Goal: Task Accomplishment & Management: Use online tool/utility

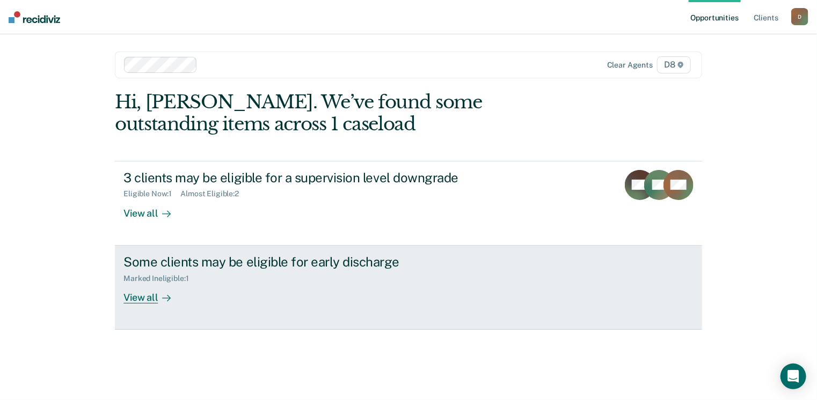
click at [140, 301] on div "View all" at bounding box center [153, 293] width 60 height 21
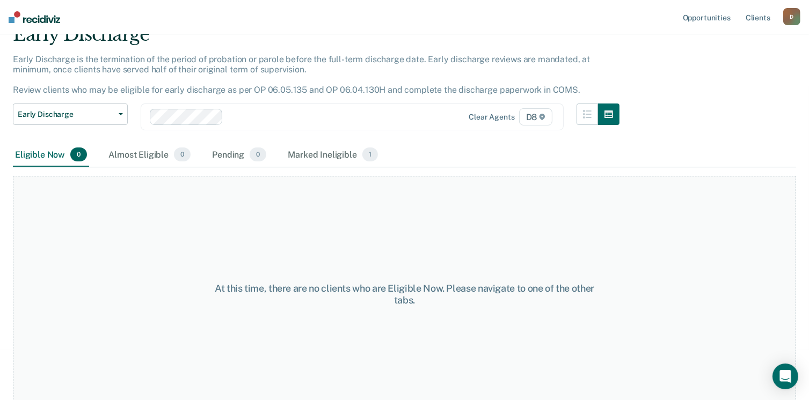
scroll to position [62, 0]
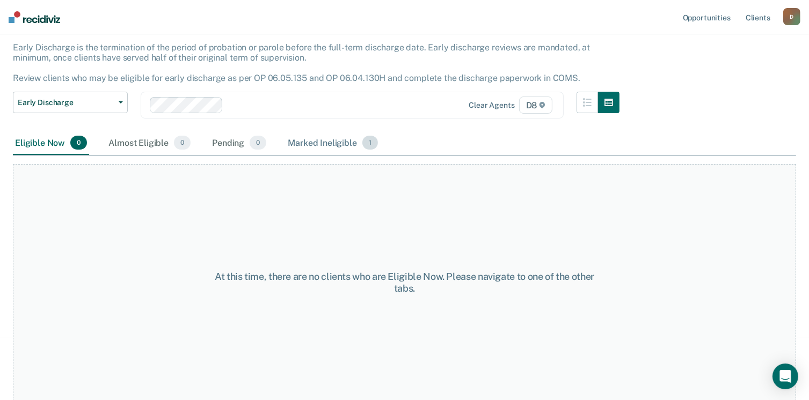
click at [325, 139] on div "Marked Ineligible 1" at bounding box center [332, 143] width 94 height 24
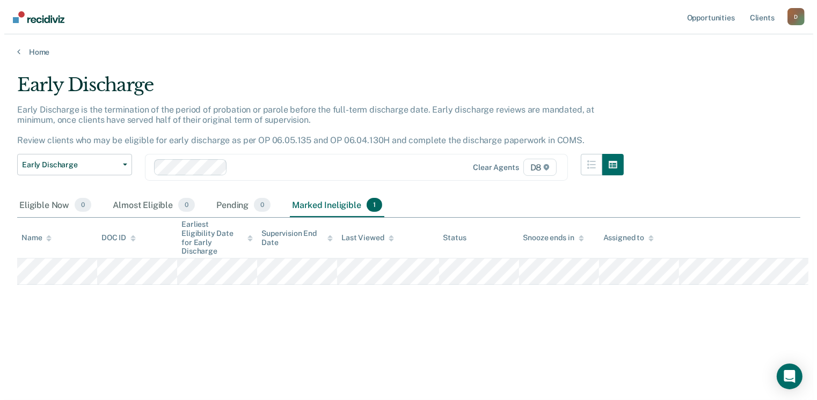
scroll to position [0, 0]
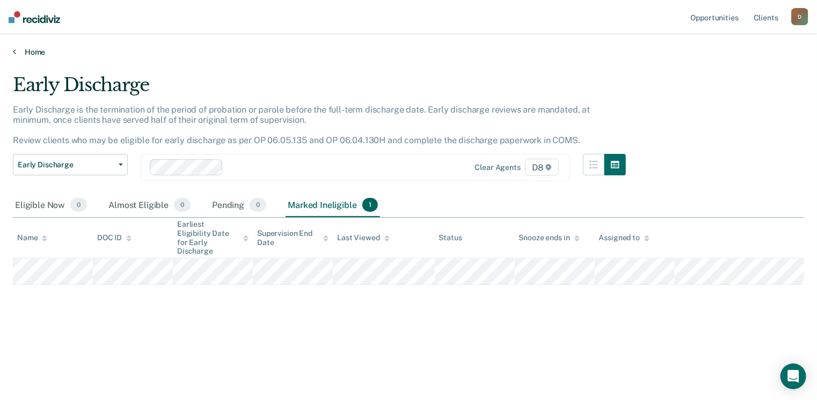
click at [14, 53] on icon at bounding box center [14, 51] width 3 height 9
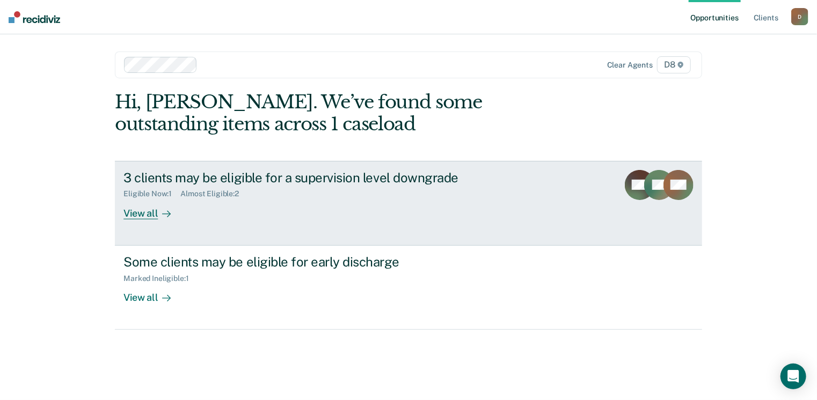
click at [149, 210] on div "View all" at bounding box center [153, 209] width 60 height 21
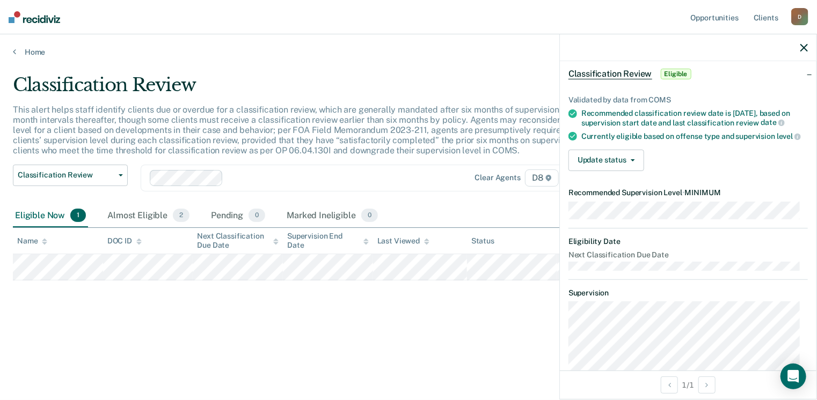
scroll to position [27, 0]
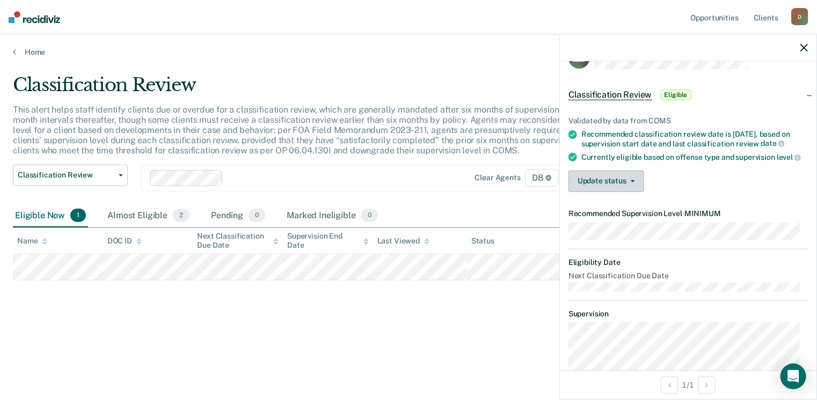
click at [628, 191] on button "Update status" at bounding box center [606, 181] width 76 height 21
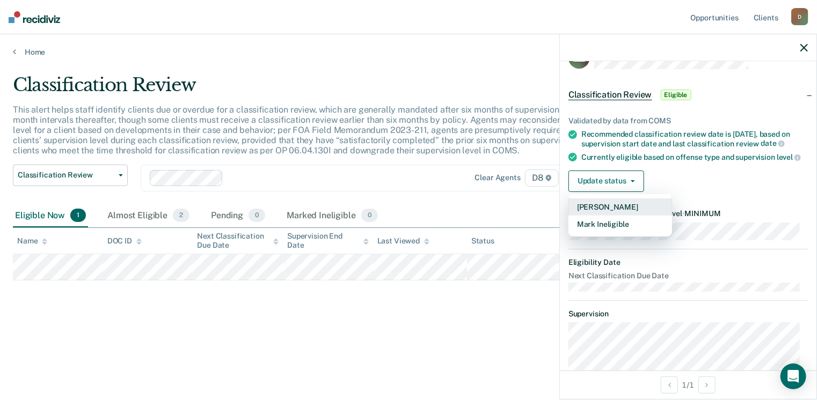
click at [622, 213] on button "[PERSON_NAME]" at bounding box center [620, 207] width 104 height 17
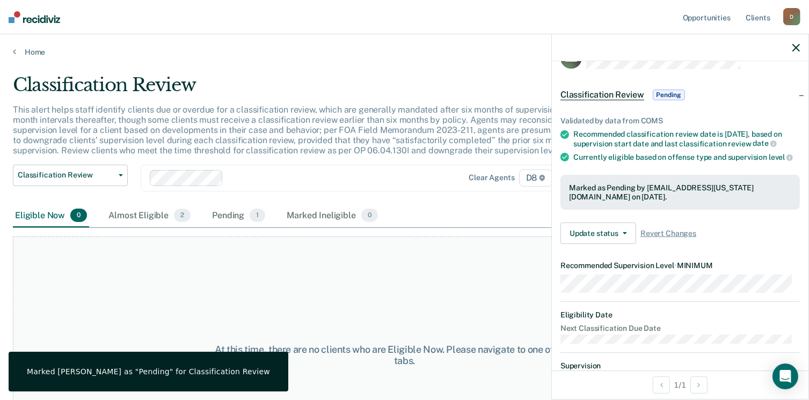
click at [497, 295] on div "At this time, there are no clients who are Eligible Now. Please navigate to one…" at bounding box center [404, 355] width 783 height 237
click at [151, 215] on div "Almost Eligible 2" at bounding box center [149, 216] width 86 height 24
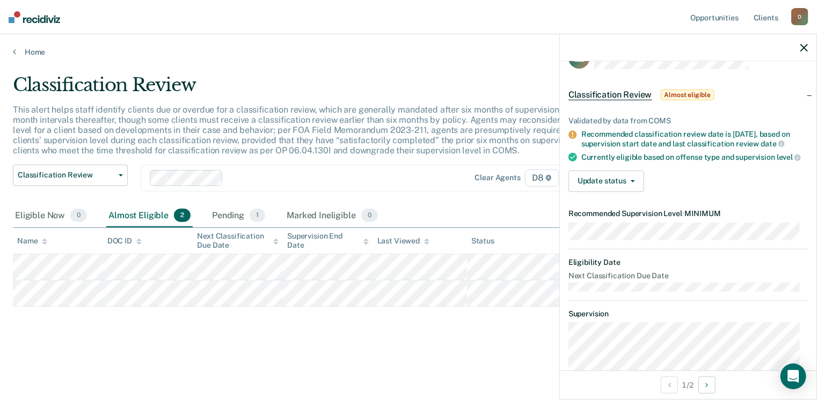
click at [380, 162] on div "This alert helps staff identify clients due or overdue for a classification rev…" at bounding box center [319, 135] width 613 height 60
